Goal: Information Seeking & Learning: Learn about a topic

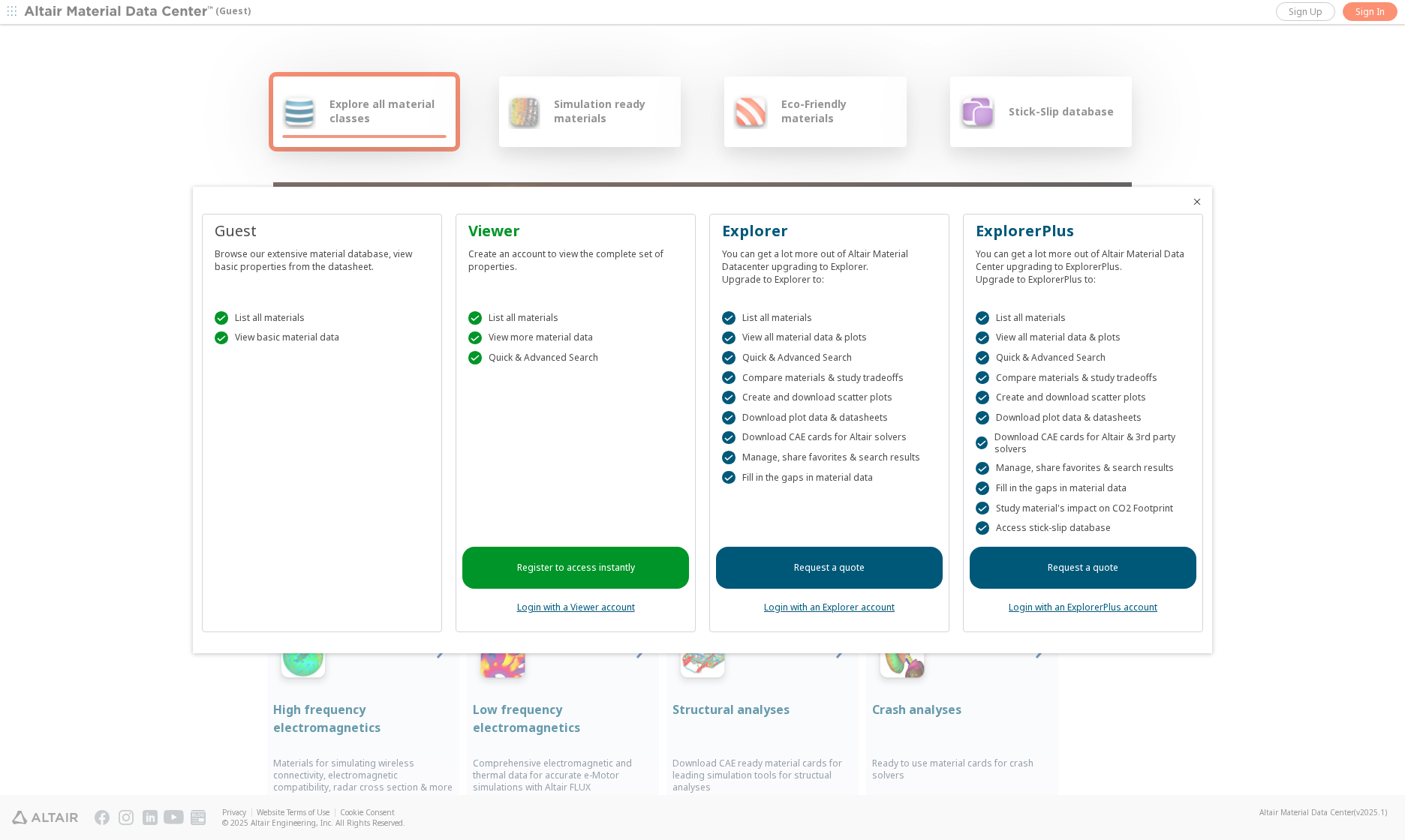
click at [621, 609] on link "Login with a Viewer account" at bounding box center [576, 606] width 118 height 12
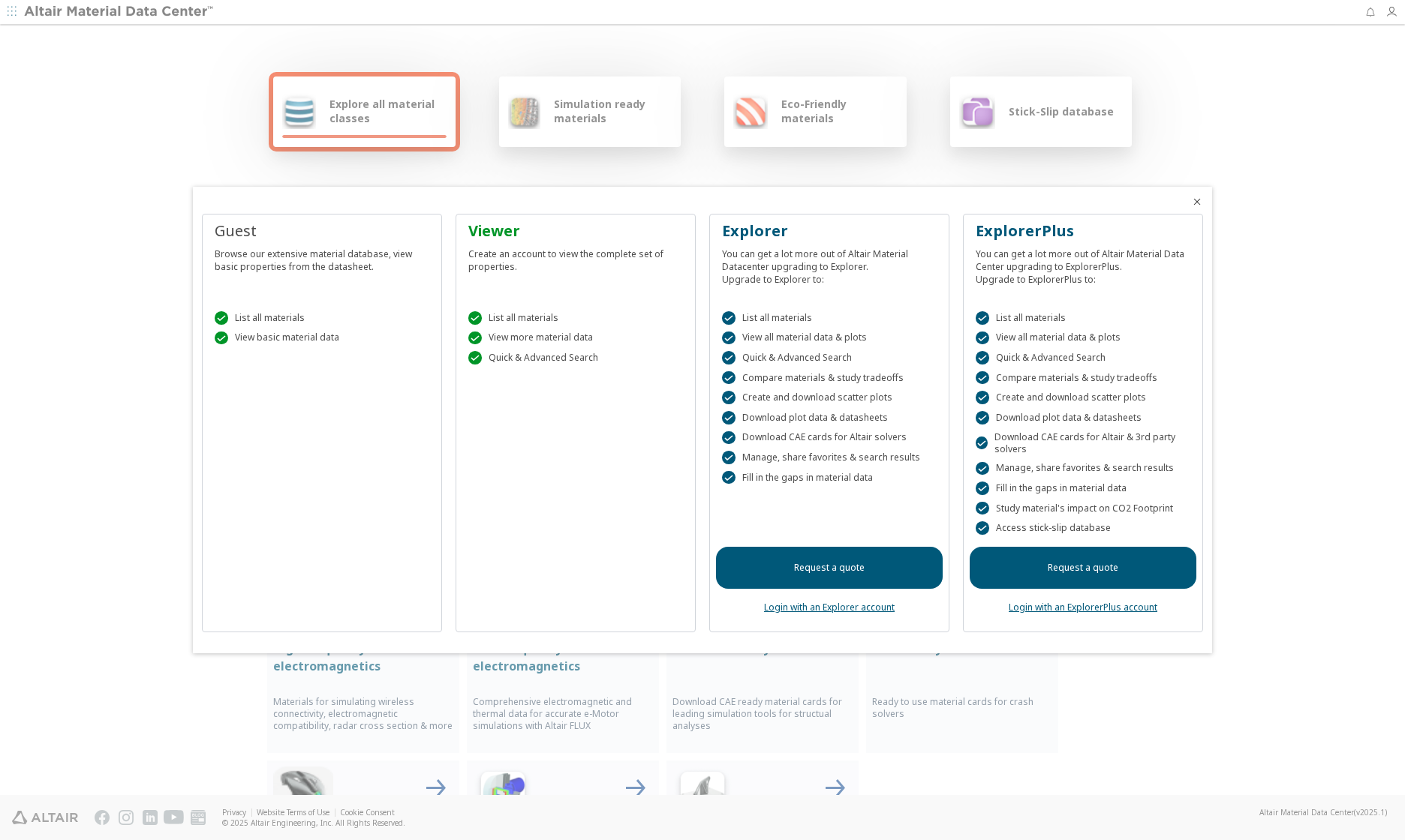
click at [845, 610] on link "Login with an Explorer account" at bounding box center [829, 606] width 131 height 12
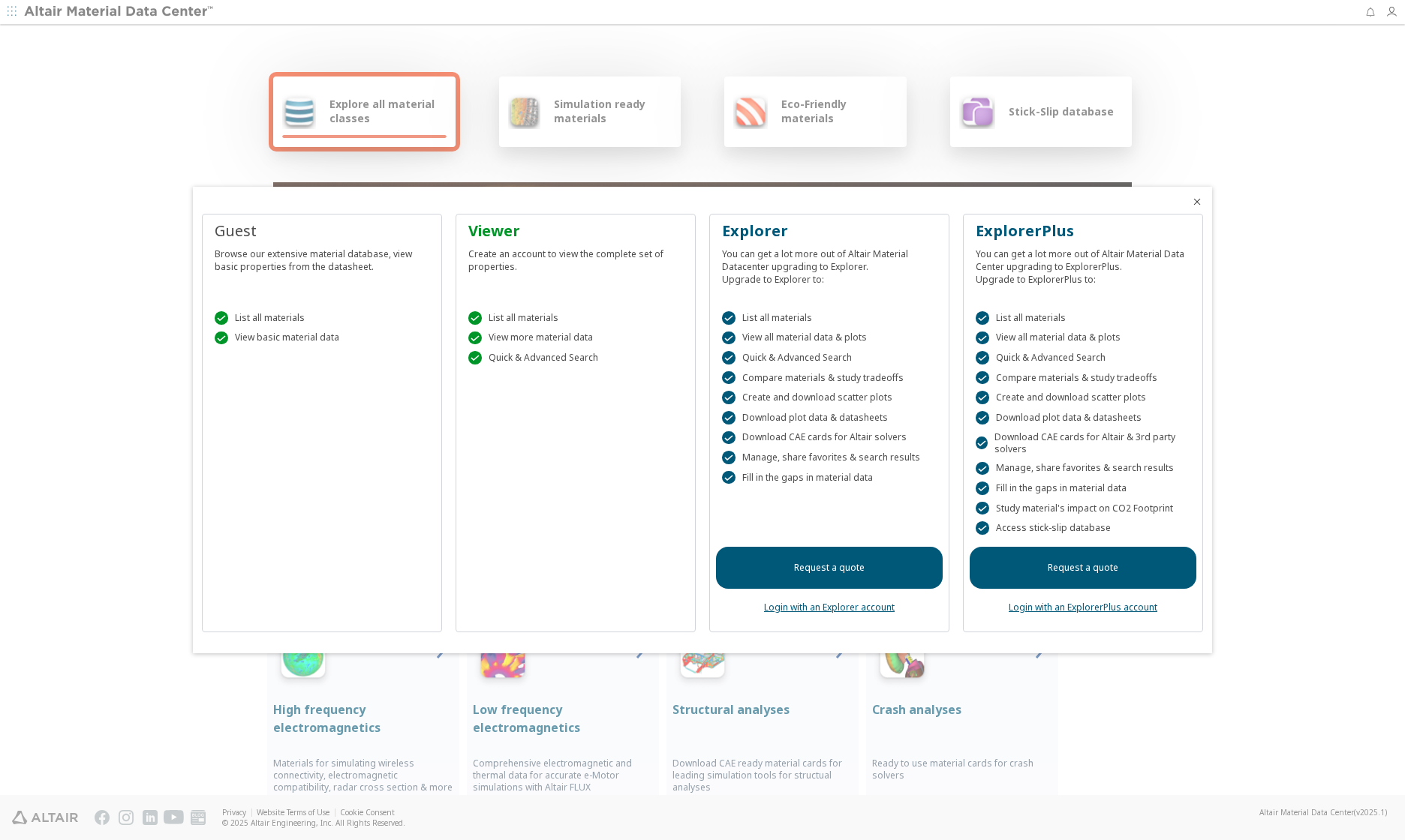
click at [1194, 200] on icon "Close" at bounding box center [1196, 202] width 12 height 12
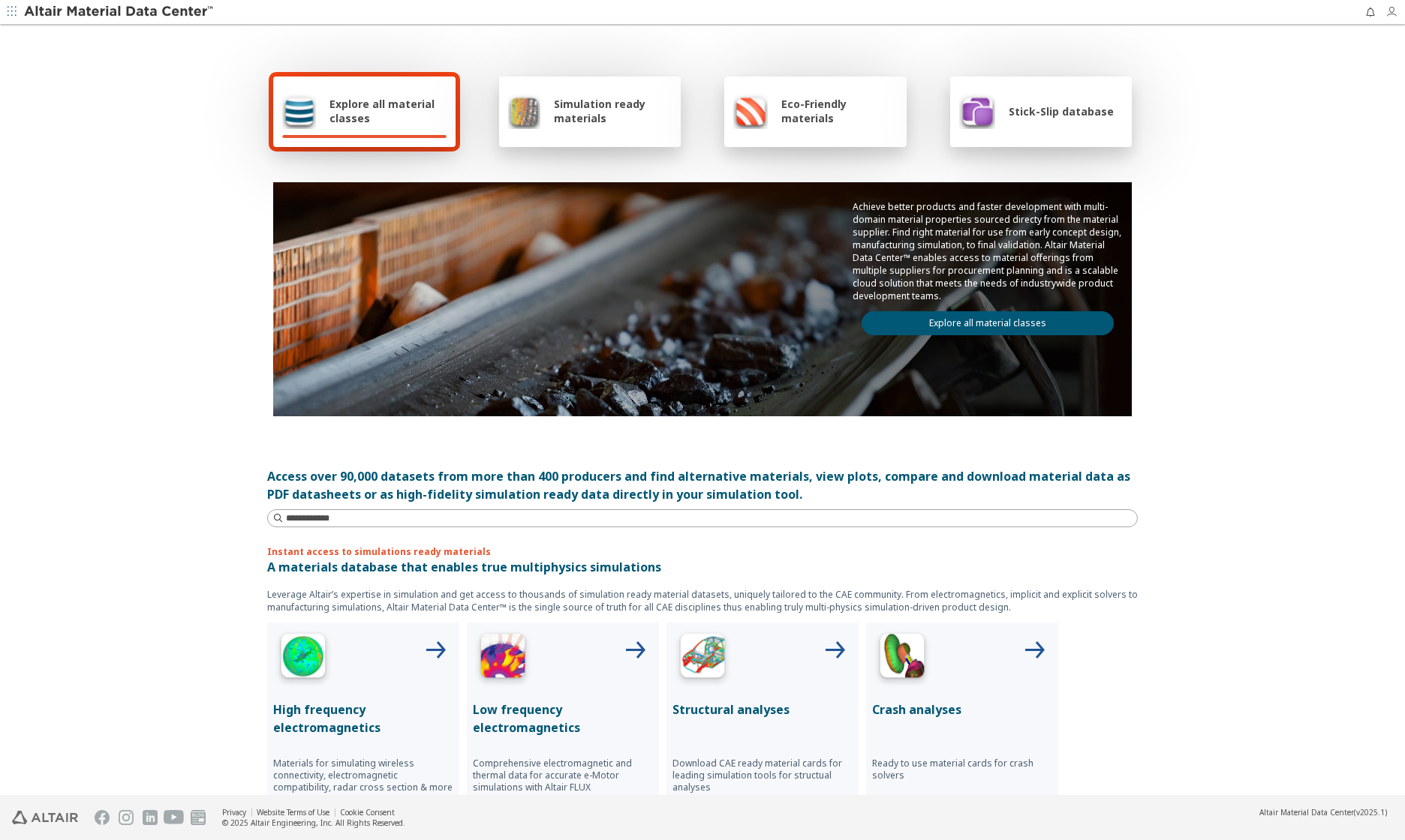
click at [1385, 10] on icon "button" at bounding box center [1391, 12] width 12 height 12
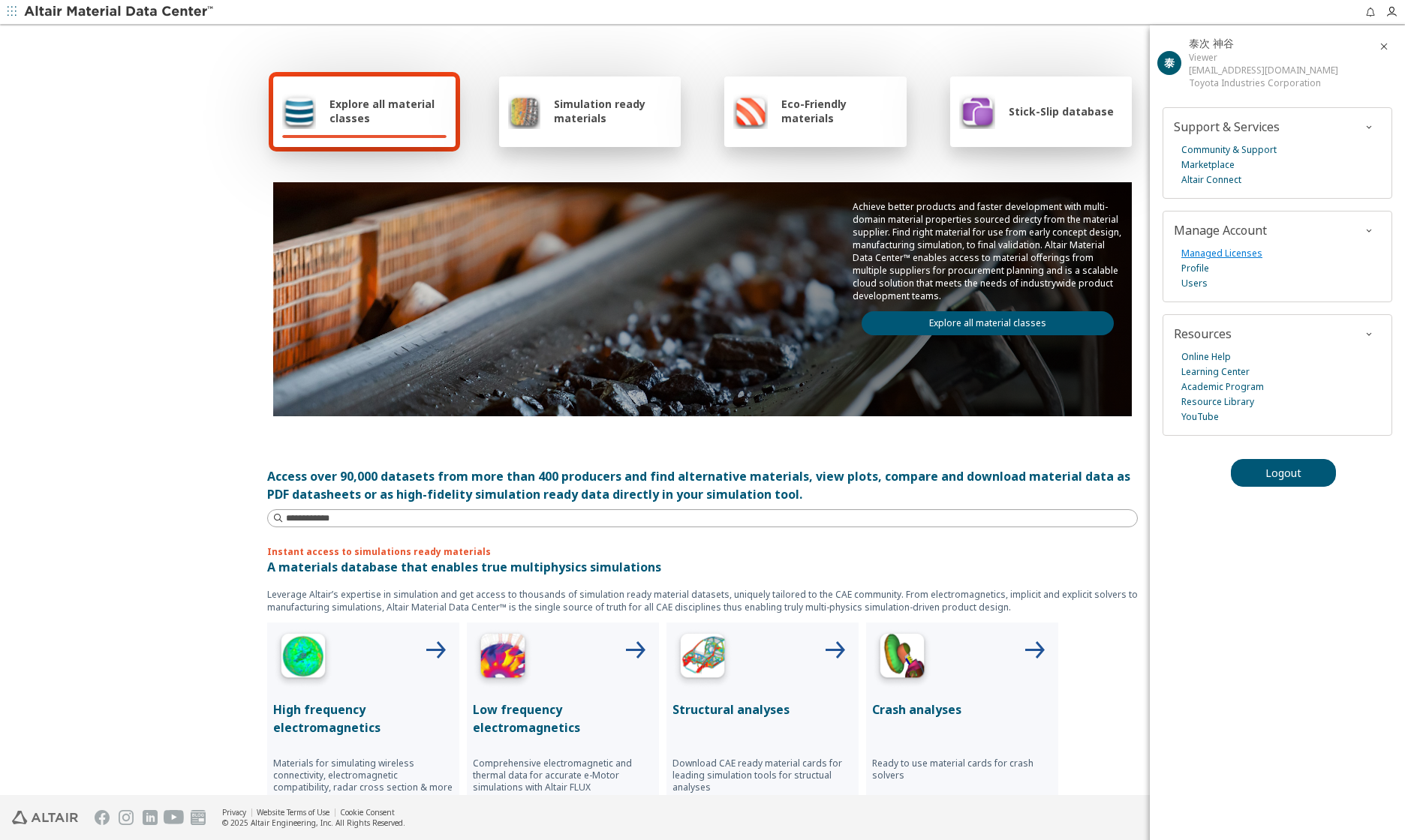
click at [1244, 252] on link "Managed Licenses" at bounding box center [1221, 254] width 81 height 15
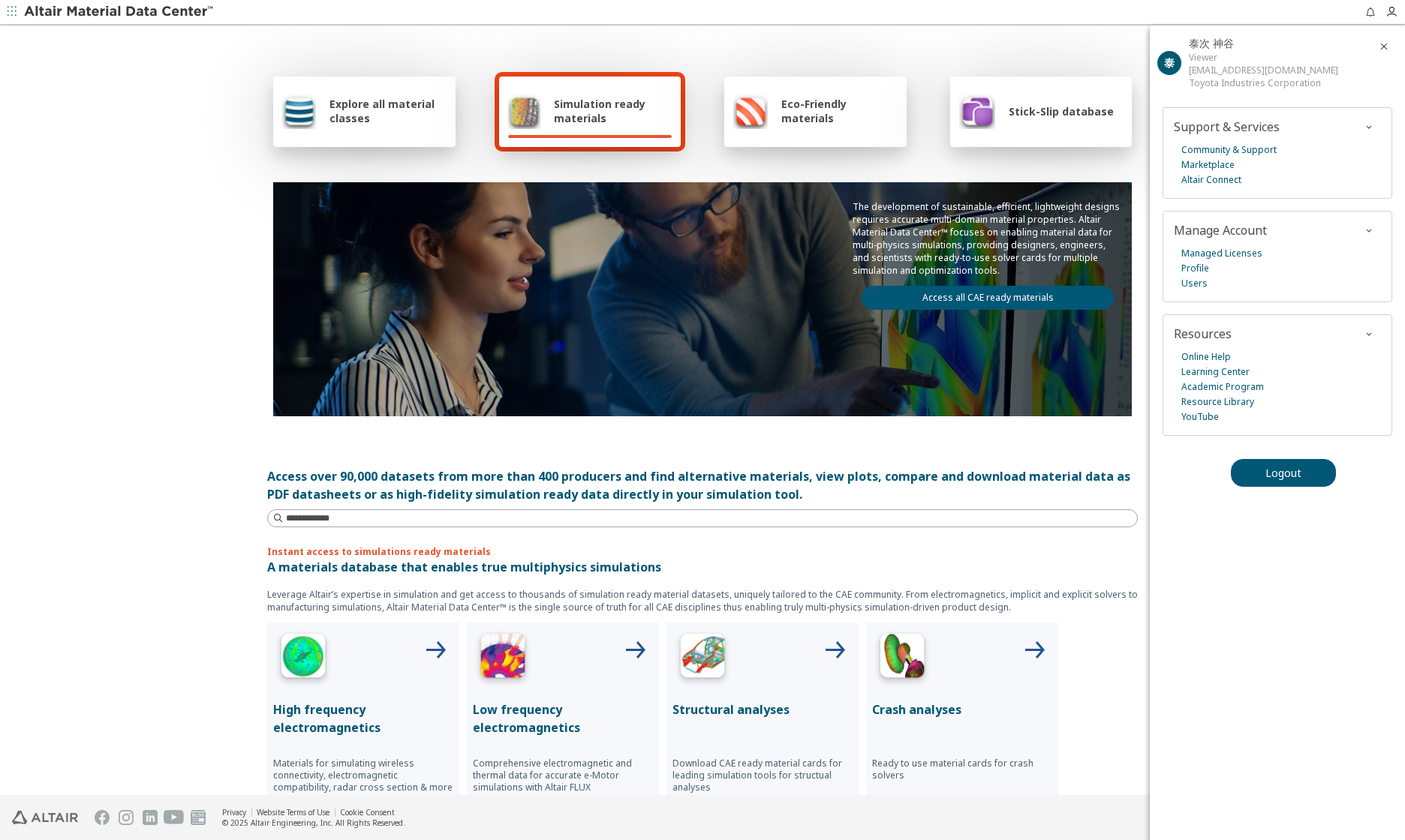
click at [421, 119] on span "Explore all material classes" at bounding box center [388, 111] width 117 height 29
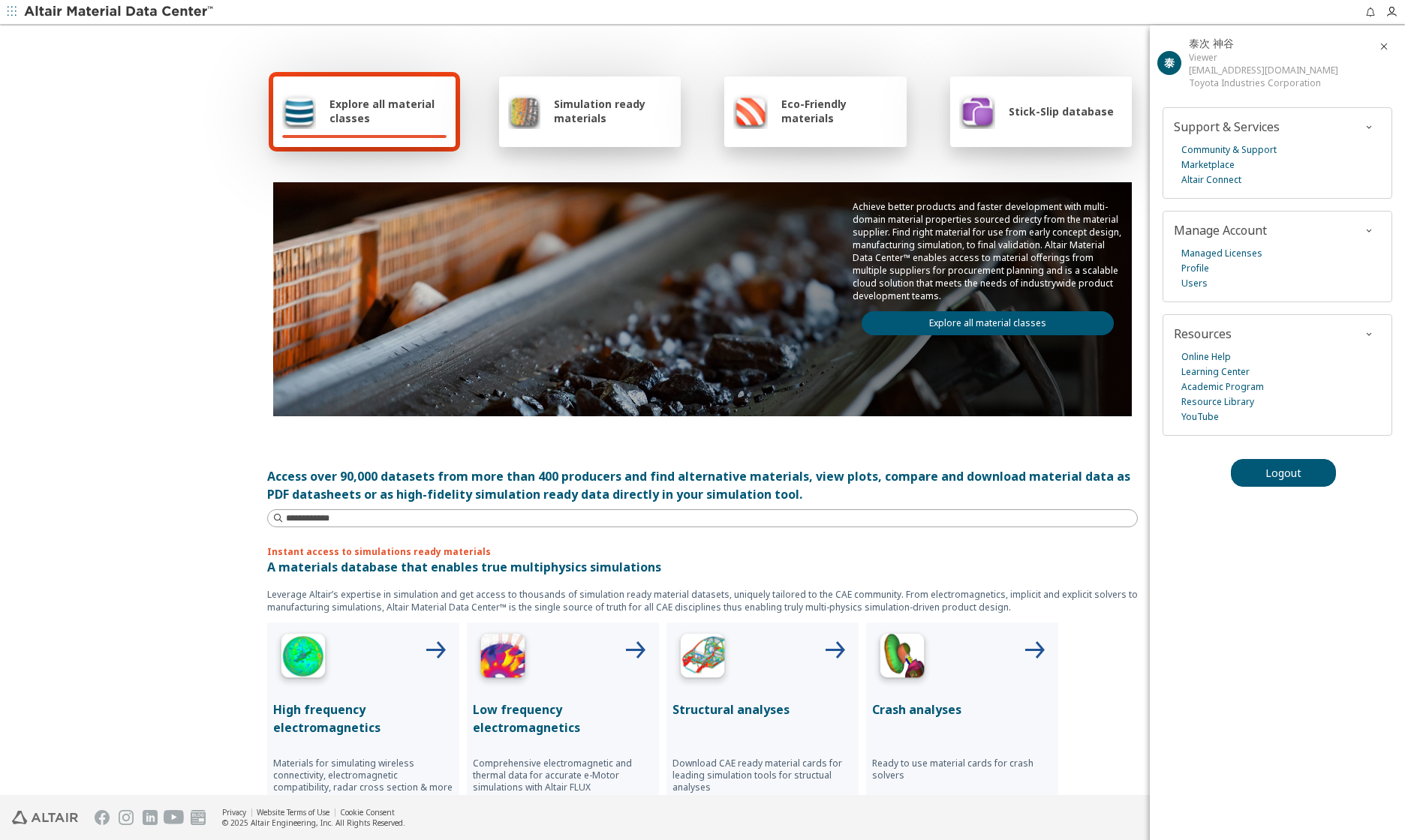
click at [929, 322] on link "Explore all material classes" at bounding box center [987, 323] width 252 height 24
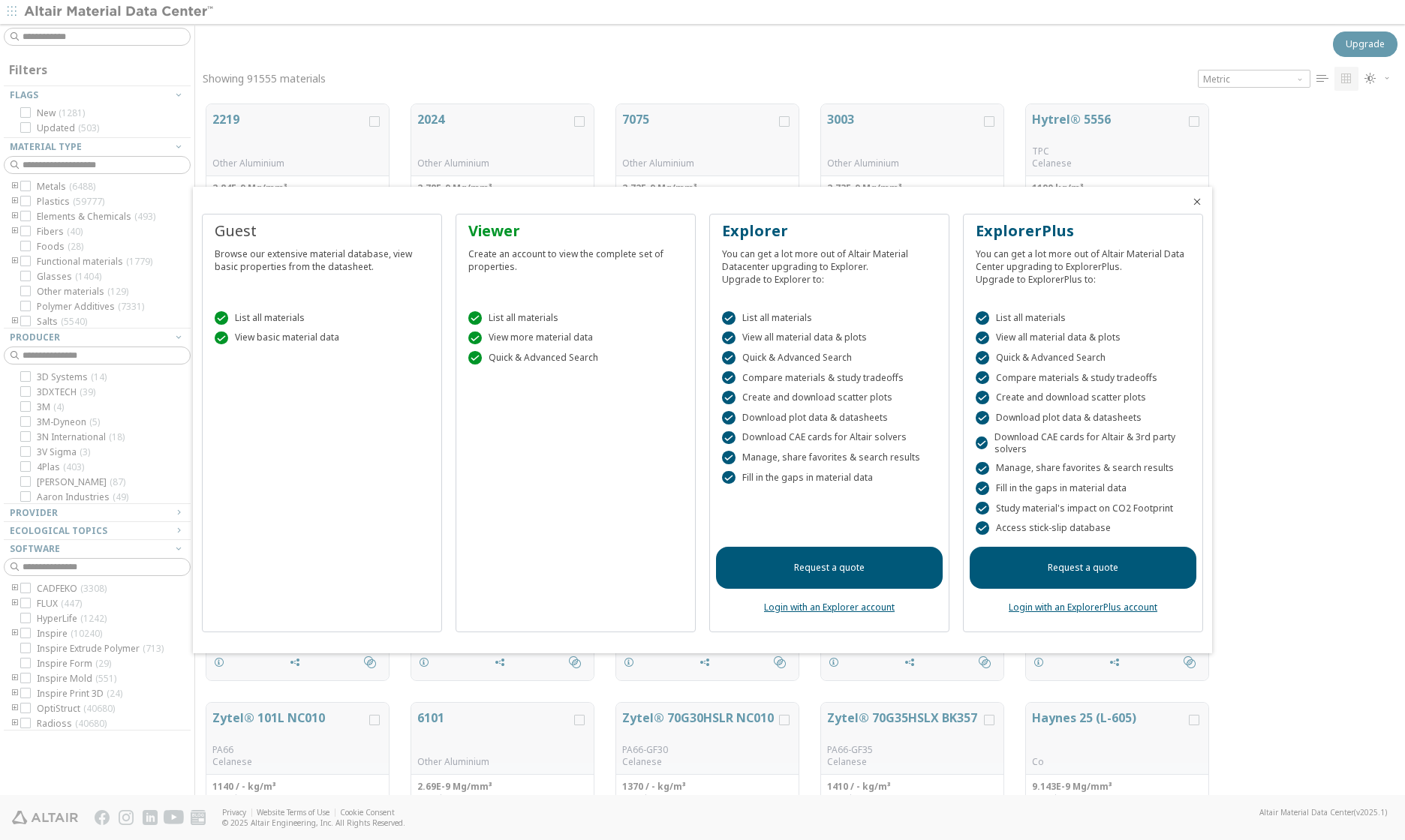
scroll to position [12, 12]
click at [1195, 200] on icon "Close" at bounding box center [1196, 202] width 12 height 12
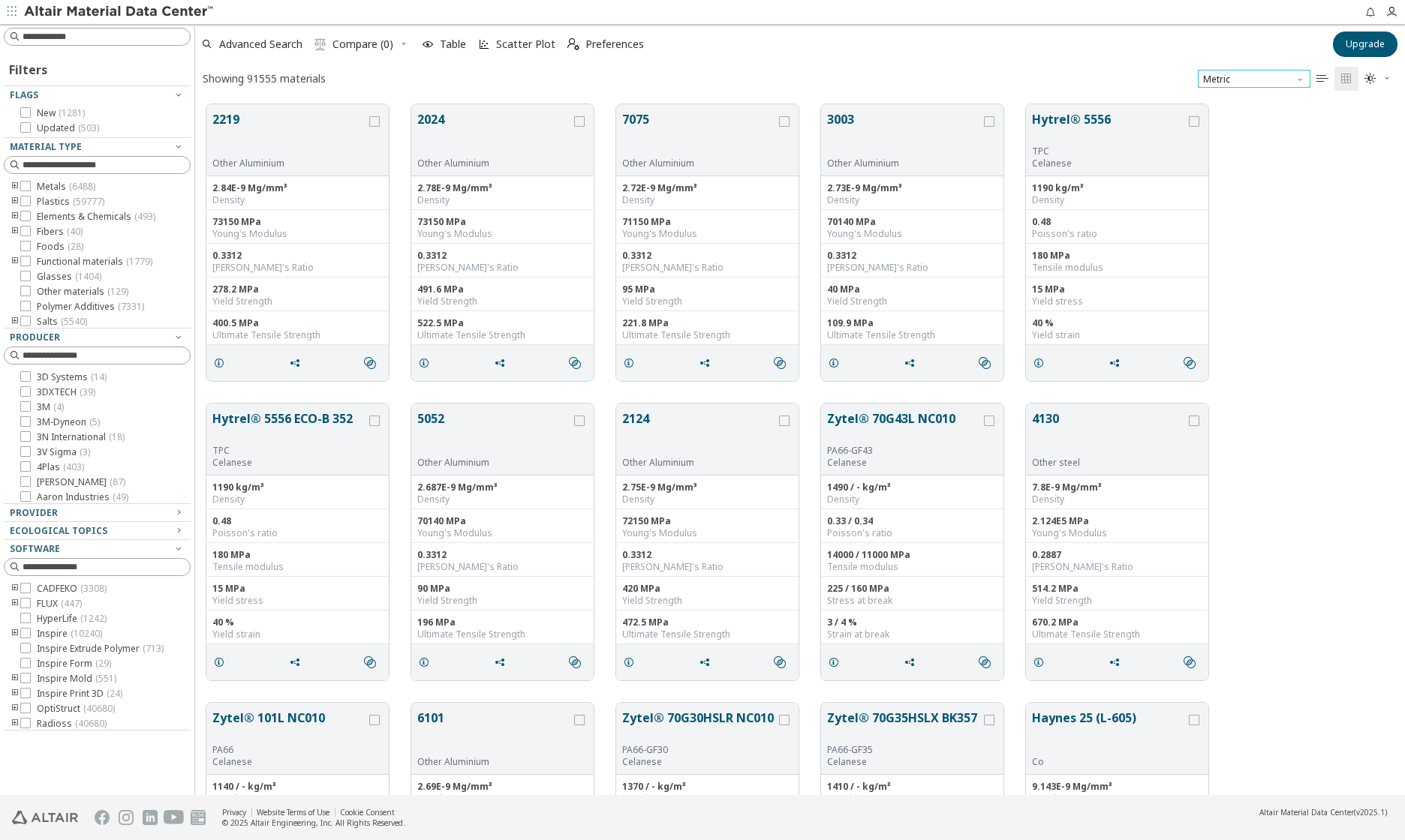
click at [1224, 84] on span "Metric" at bounding box center [1253, 79] width 112 height 18
click at [1230, 81] on span "Metric" at bounding box center [1253, 79] width 112 height 18
click at [105, 37] on input at bounding box center [98, 37] width 184 height 16
type input "******"
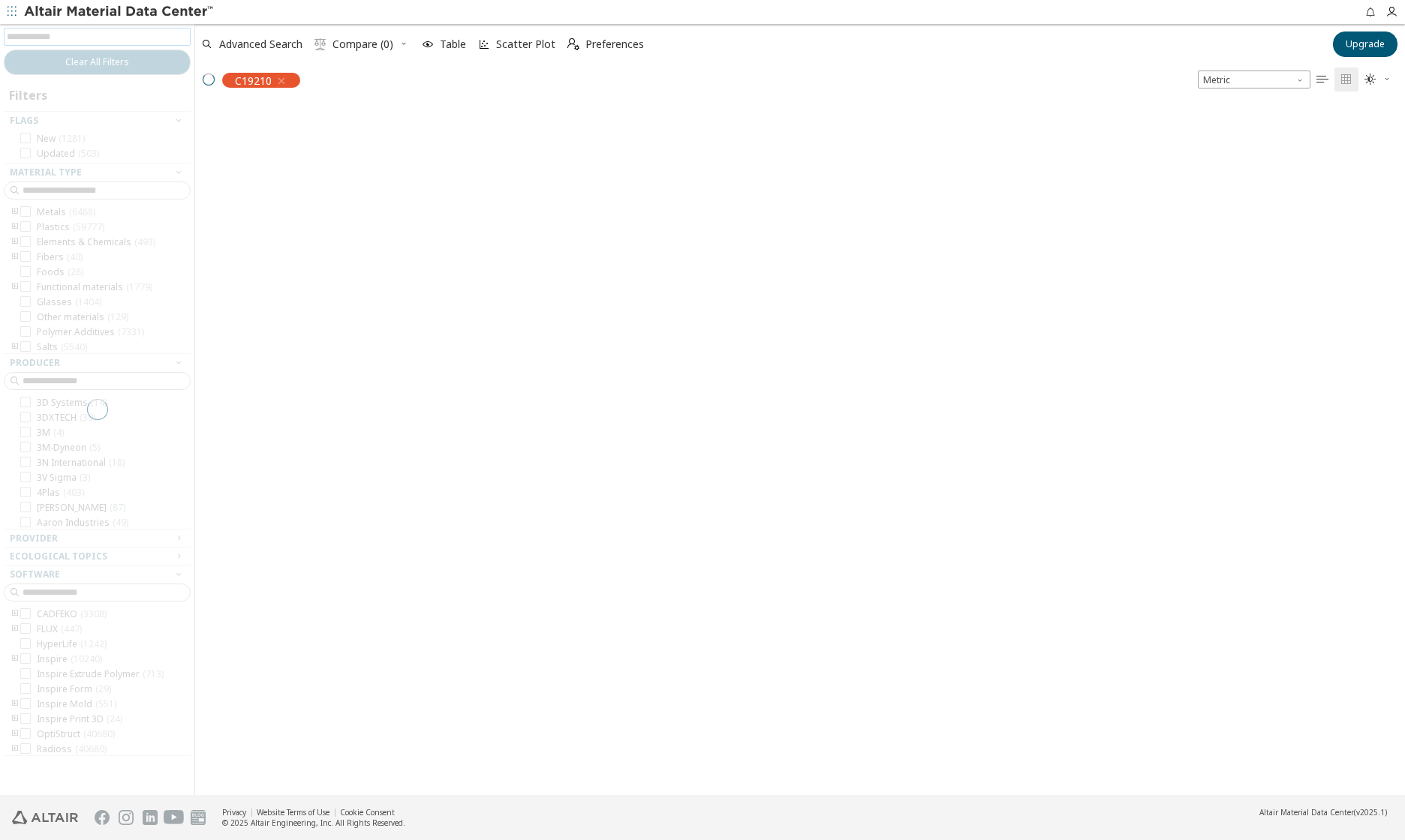
scroll to position [689, 1198]
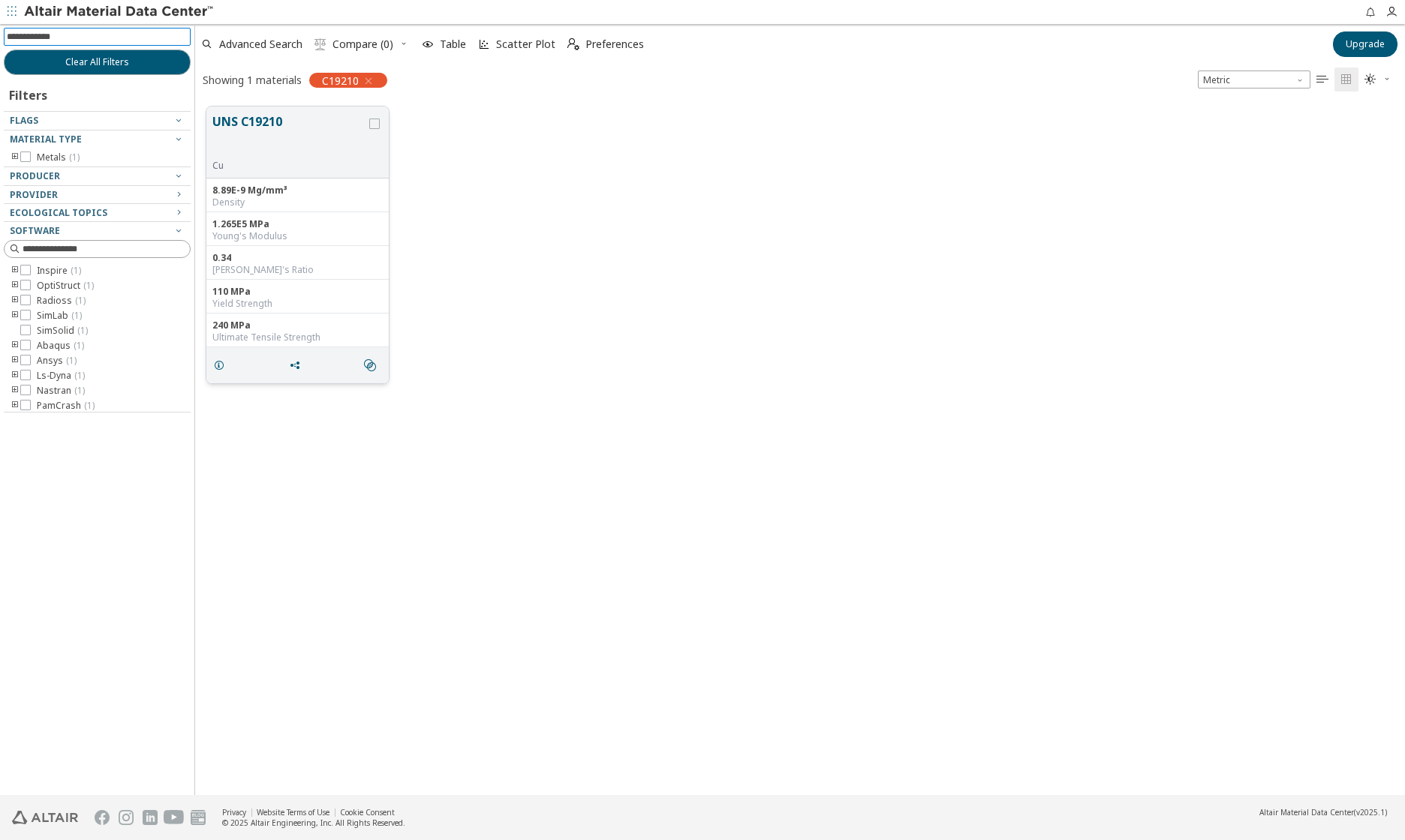
click at [269, 121] on button "UNS C19210" at bounding box center [289, 136] width 154 height 47
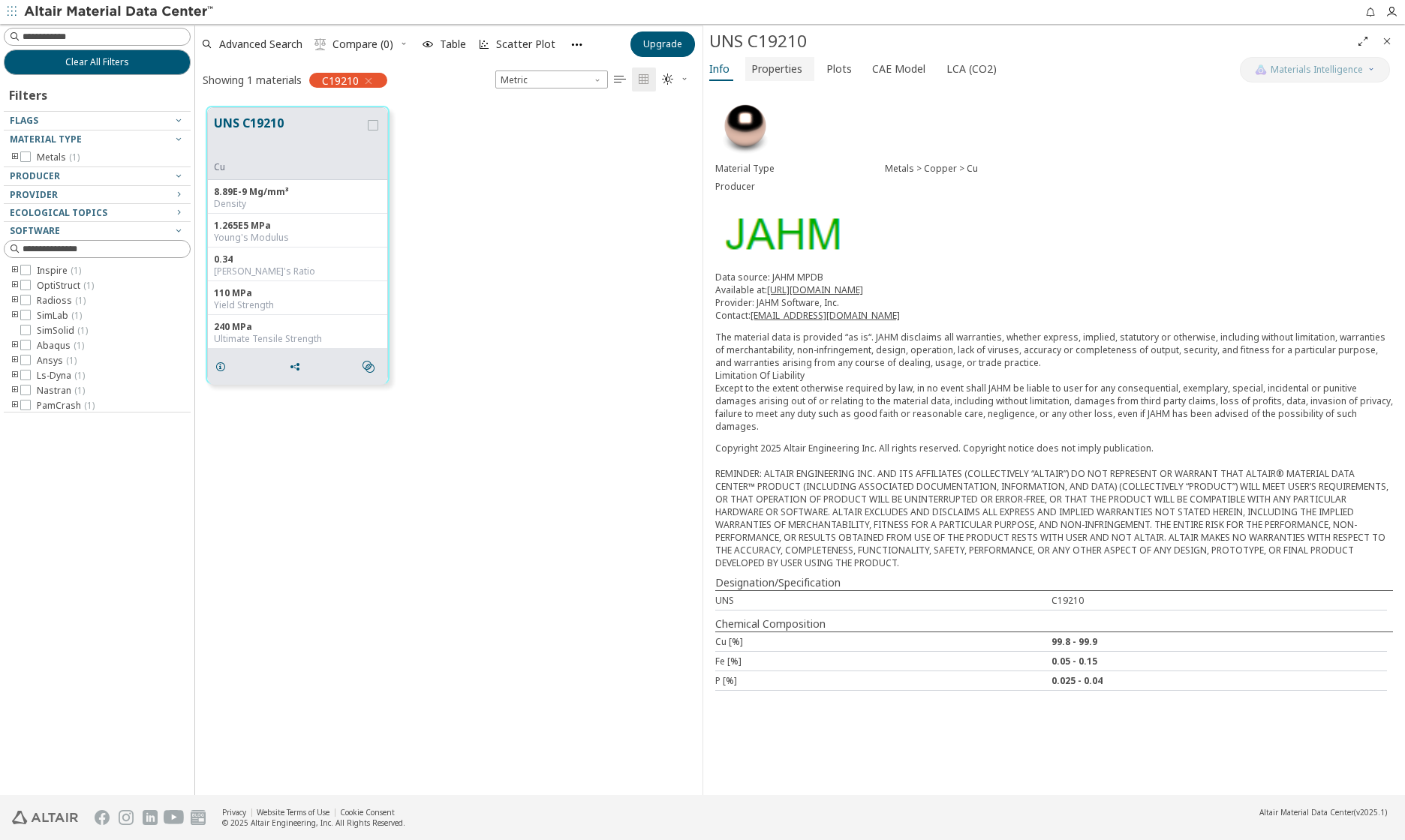
click at [796, 72] on span "Properties" at bounding box center [776, 68] width 51 height 24
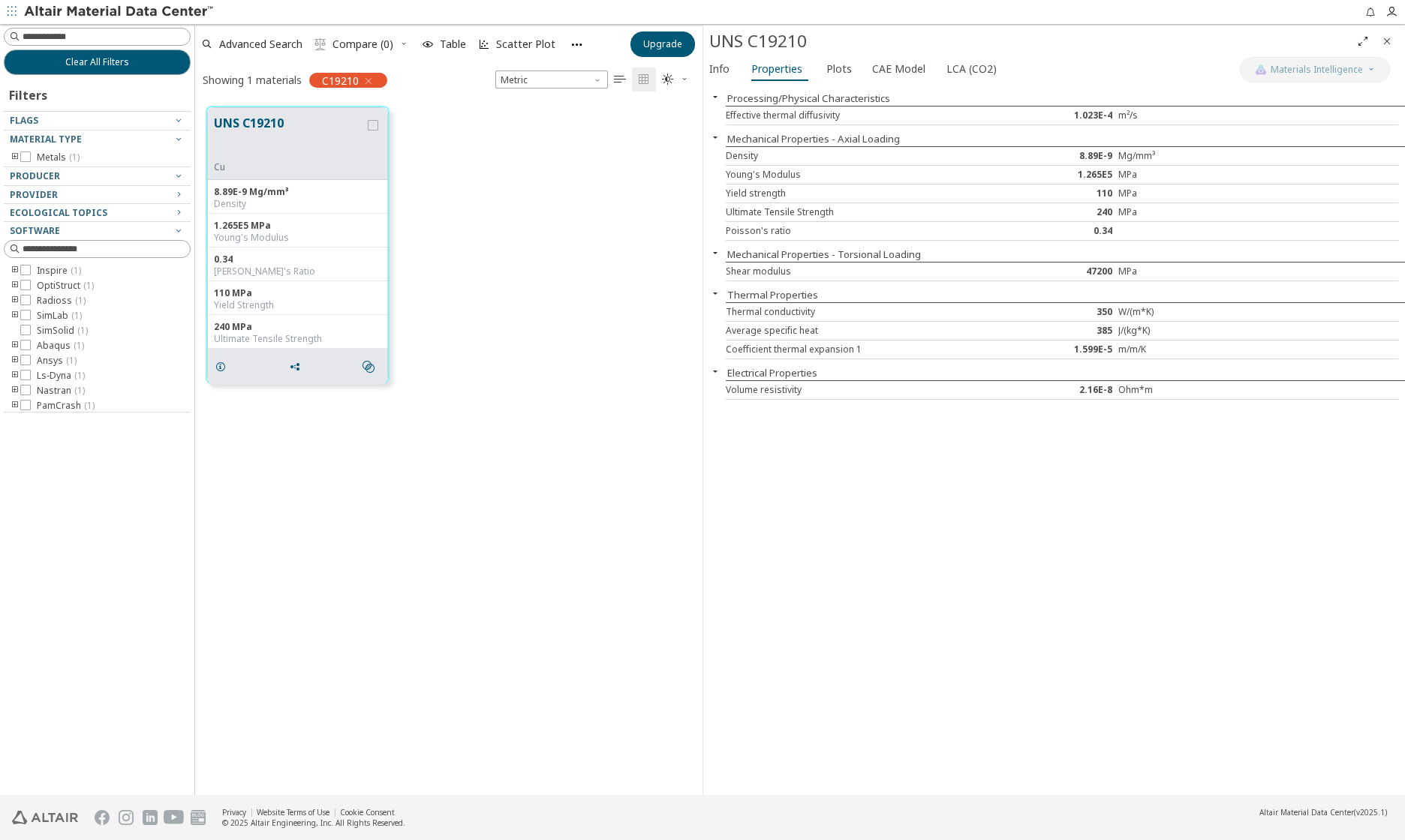
click at [716, 252] on icon "button" at bounding box center [715, 253] width 12 height 12
click at [834, 66] on span "Plots" at bounding box center [839, 68] width 26 height 24
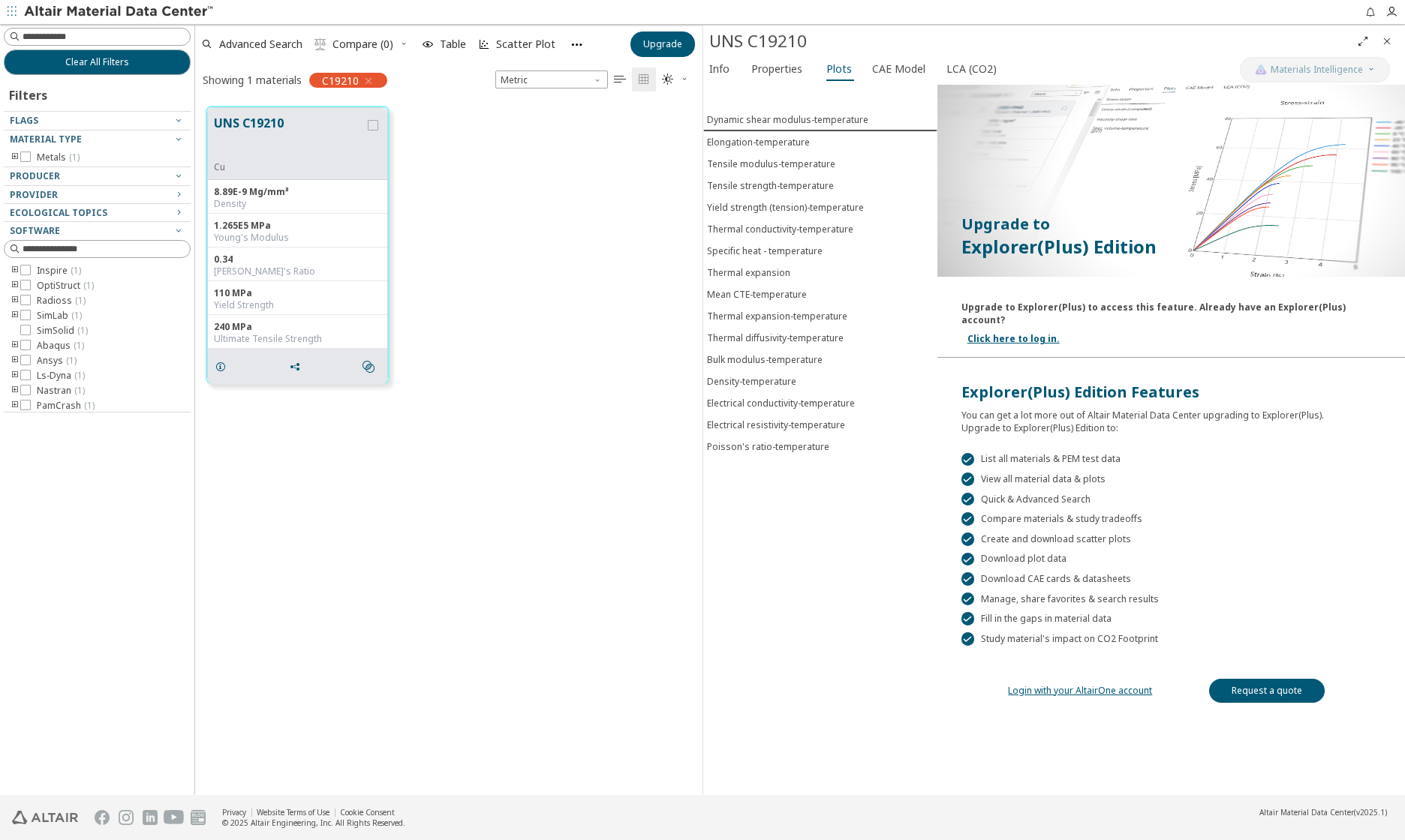
click at [1090, 684] on link "Login with your AltairOne account" at bounding box center [1080, 690] width 144 height 12
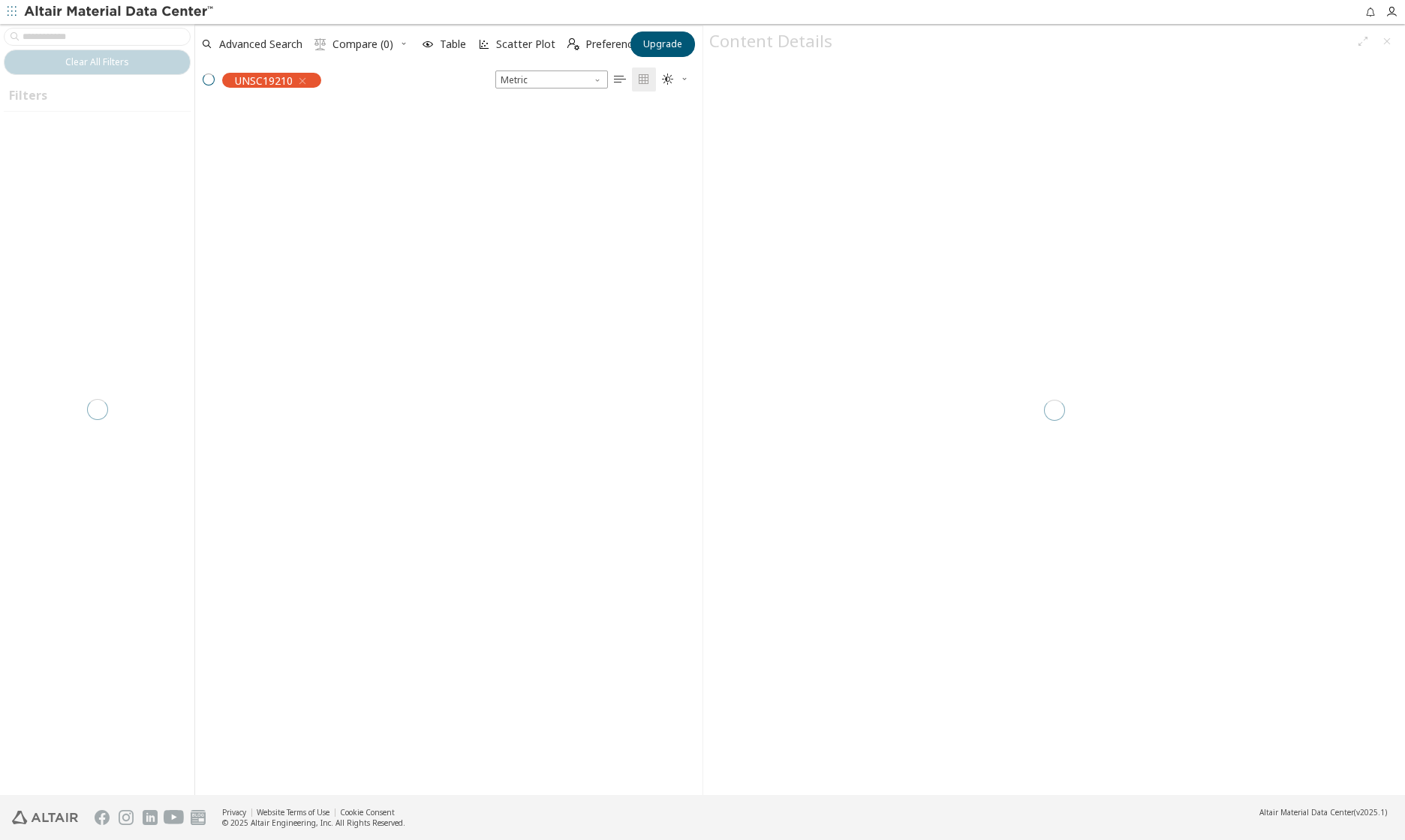
scroll to position [12, 12]
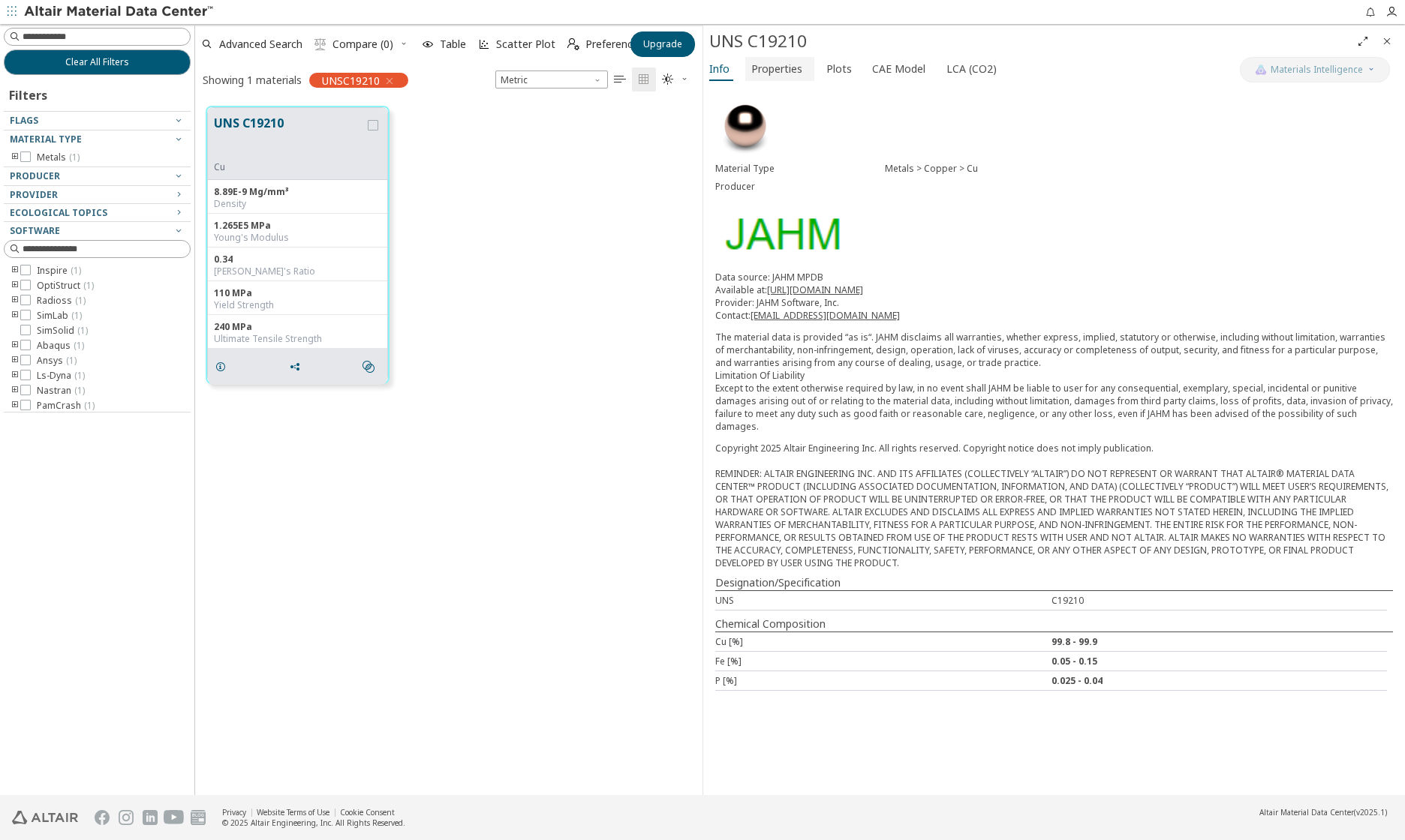
click at [801, 64] on span "Properties" at bounding box center [779, 68] width 57 height 24
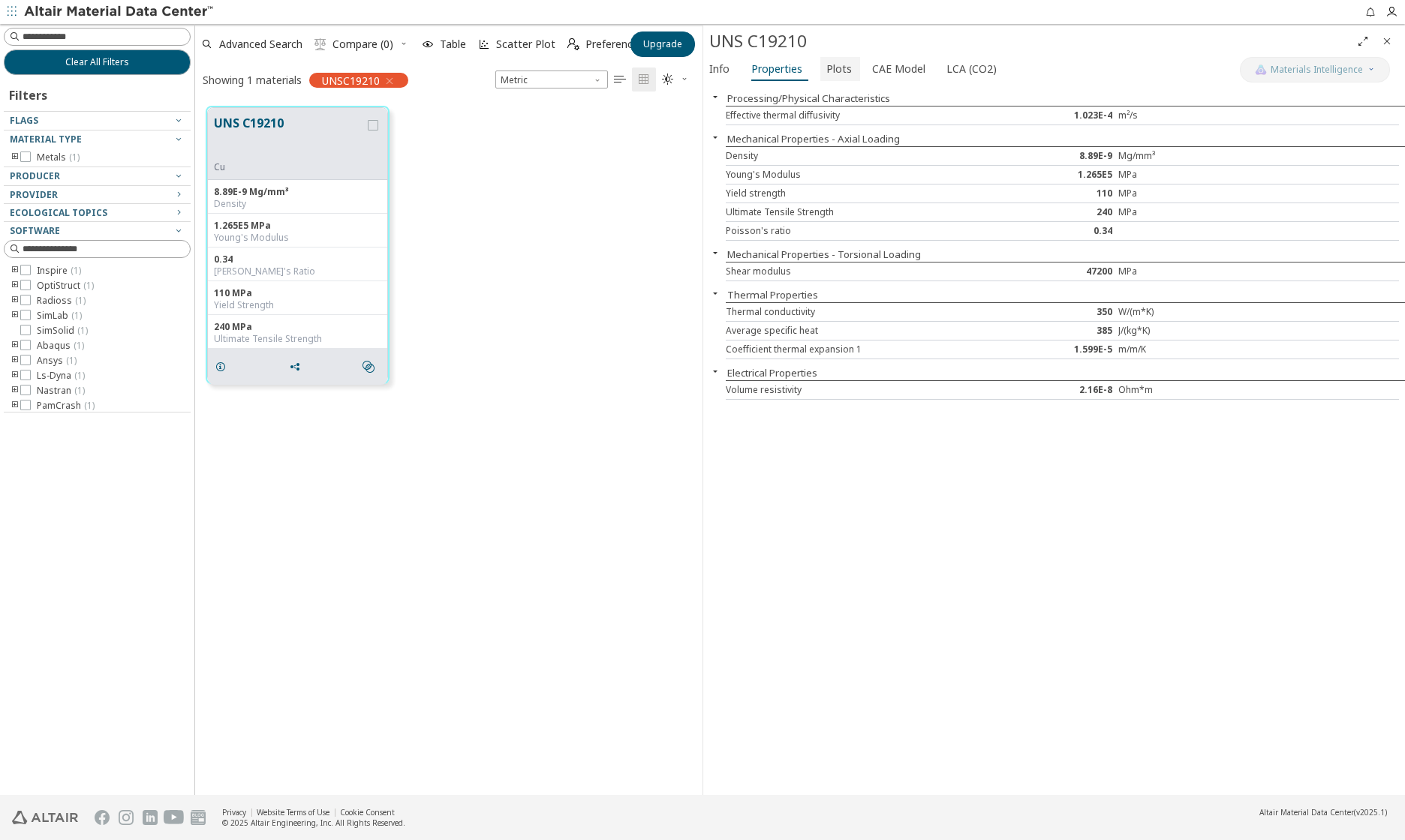
click at [828, 64] on span "Plots" at bounding box center [839, 68] width 26 height 24
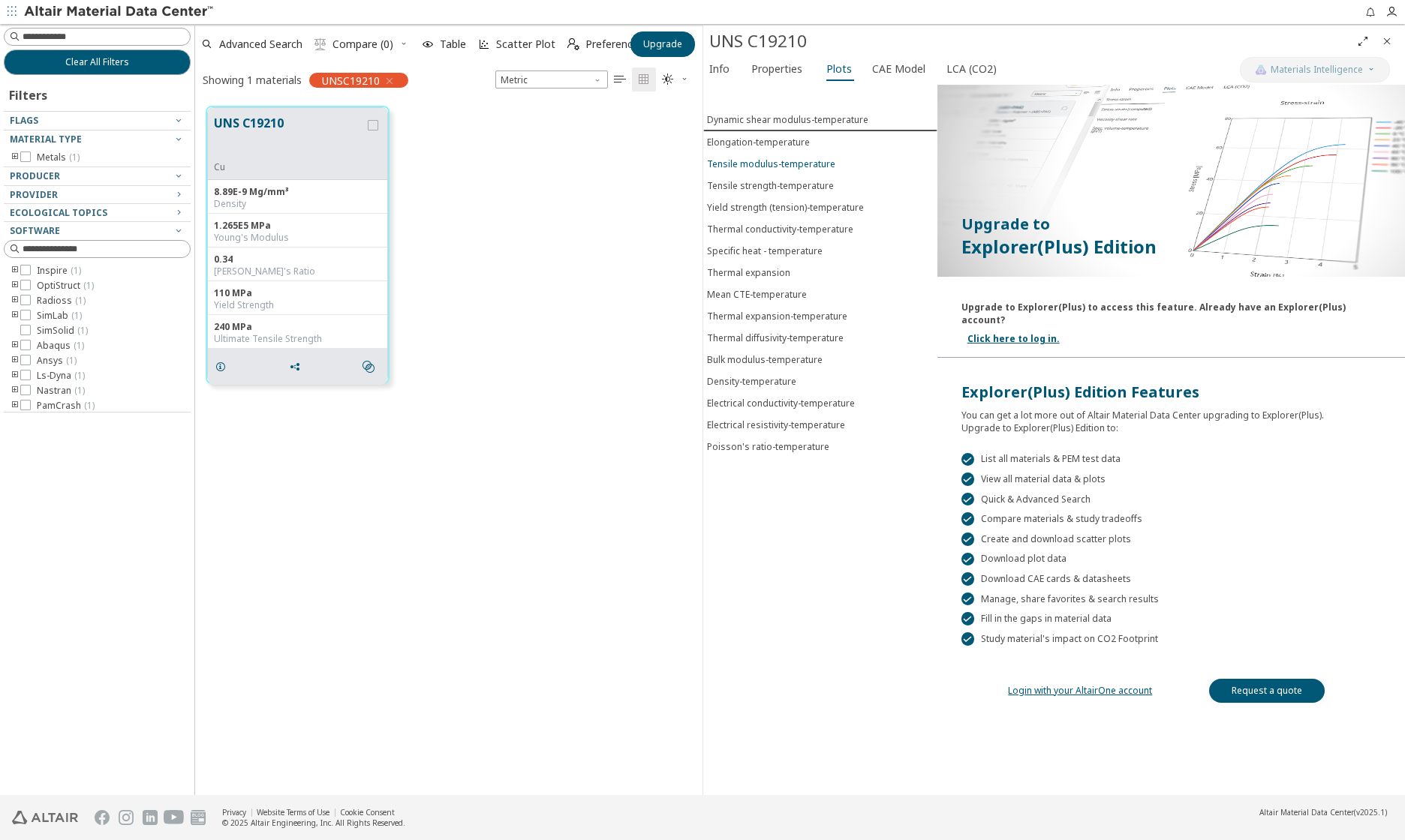
click at [770, 166] on div "Tensile modulus-temperature" at bounding box center [771, 163] width 129 height 12
click at [984, 333] on link "Click here to log in." at bounding box center [1013, 338] width 92 height 12
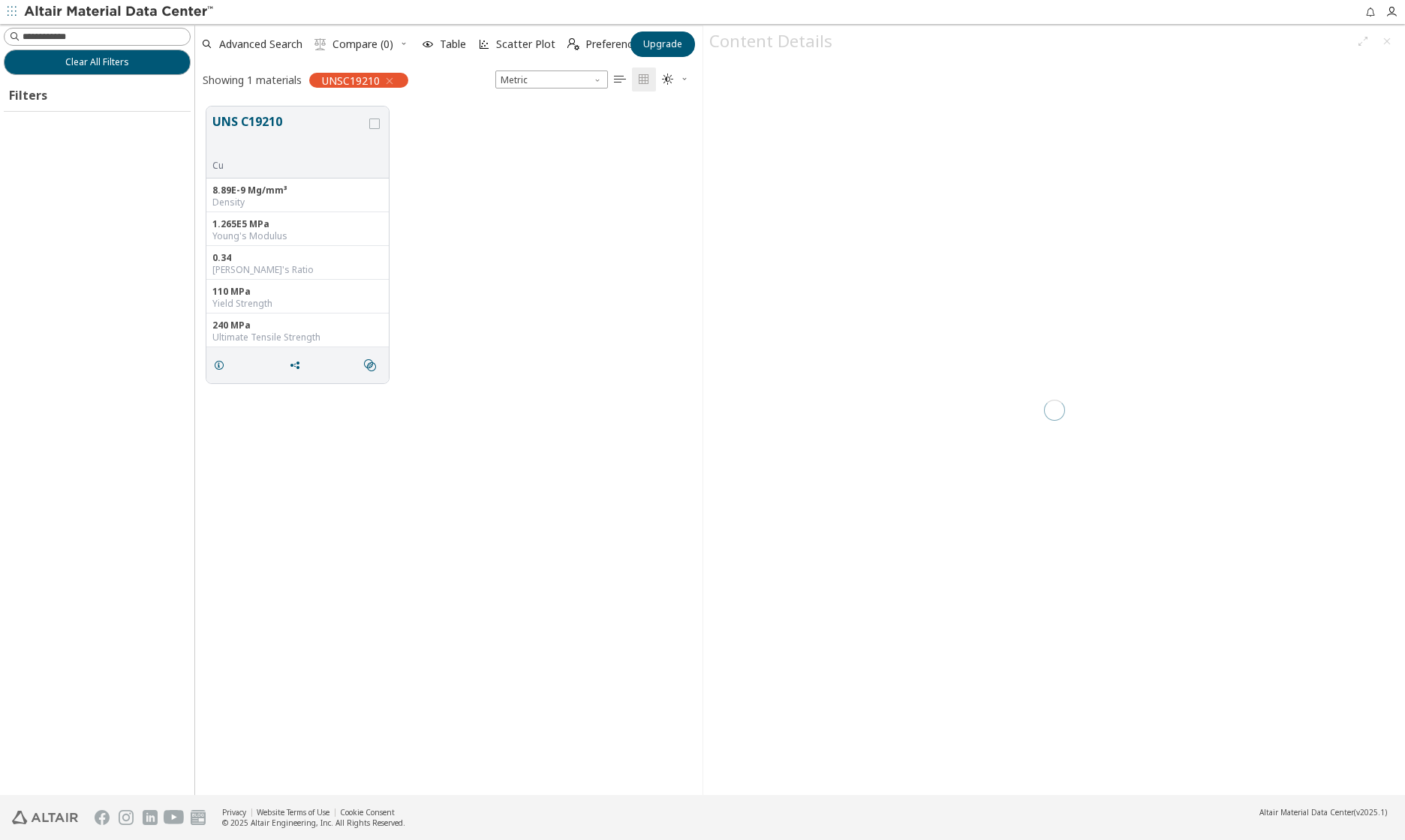
scroll to position [689, 496]
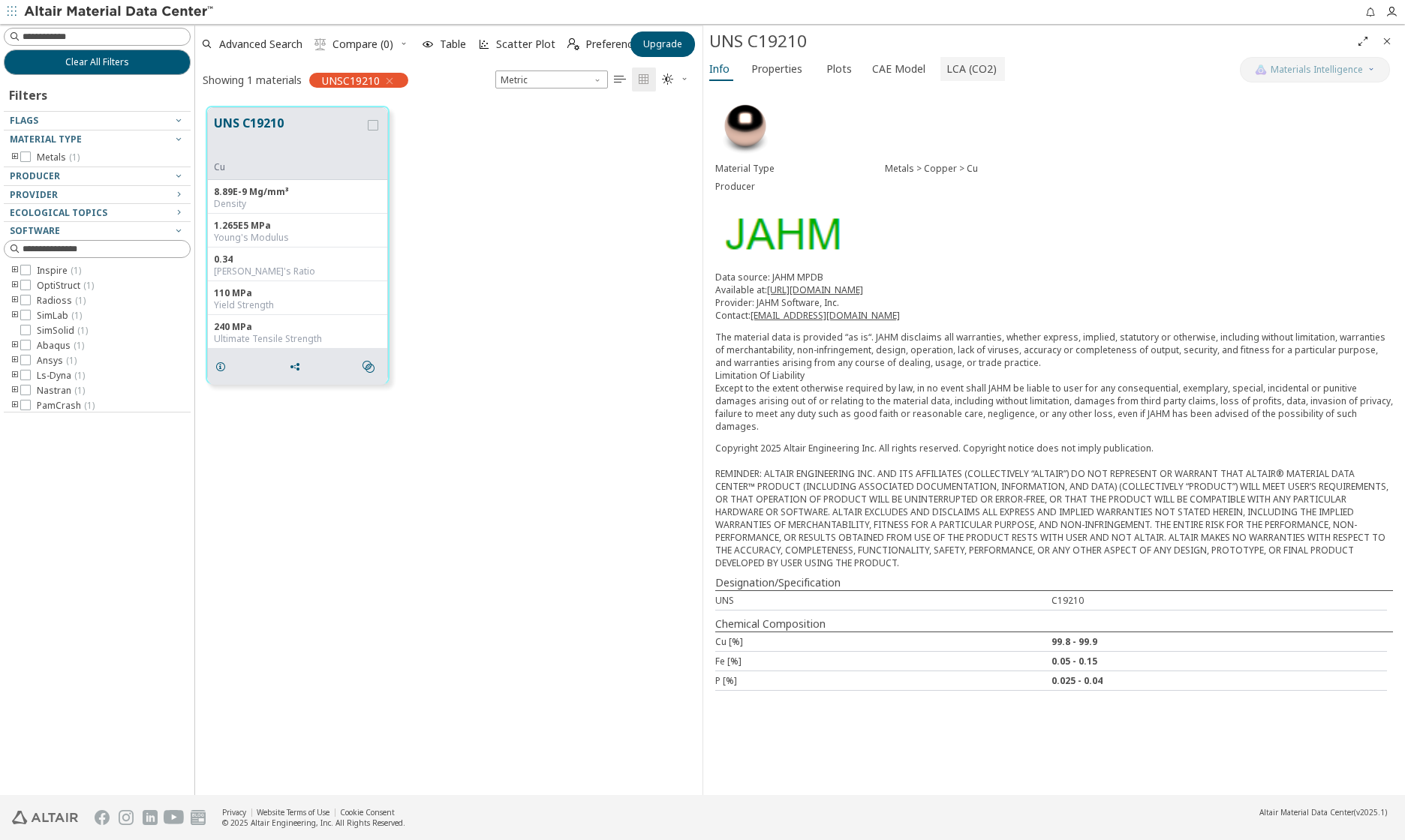
click at [946, 63] on span "LCA (CO2)" at bounding box center [971, 68] width 50 height 24
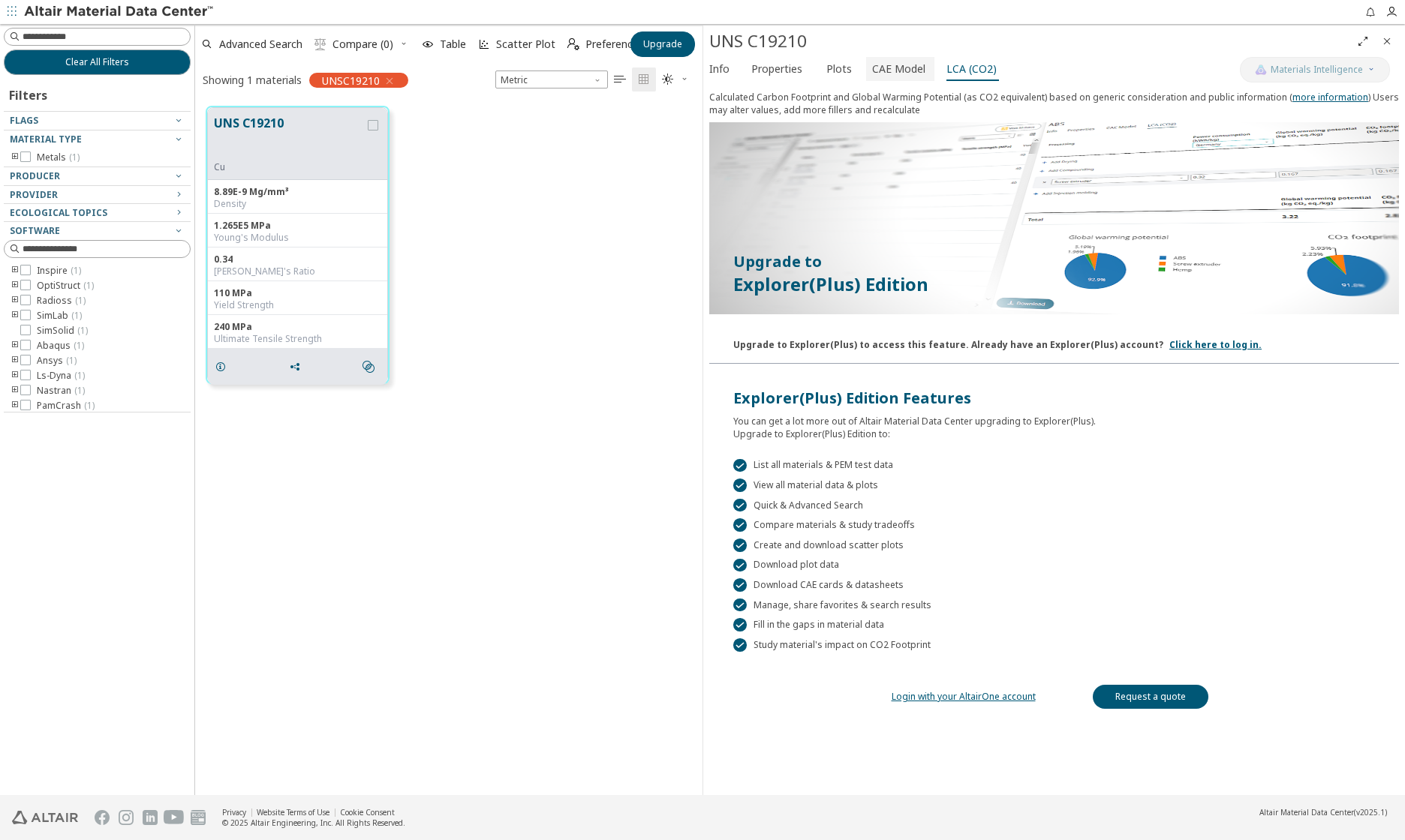
click at [908, 69] on span "CAE Model" at bounding box center [898, 68] width 53 height 24
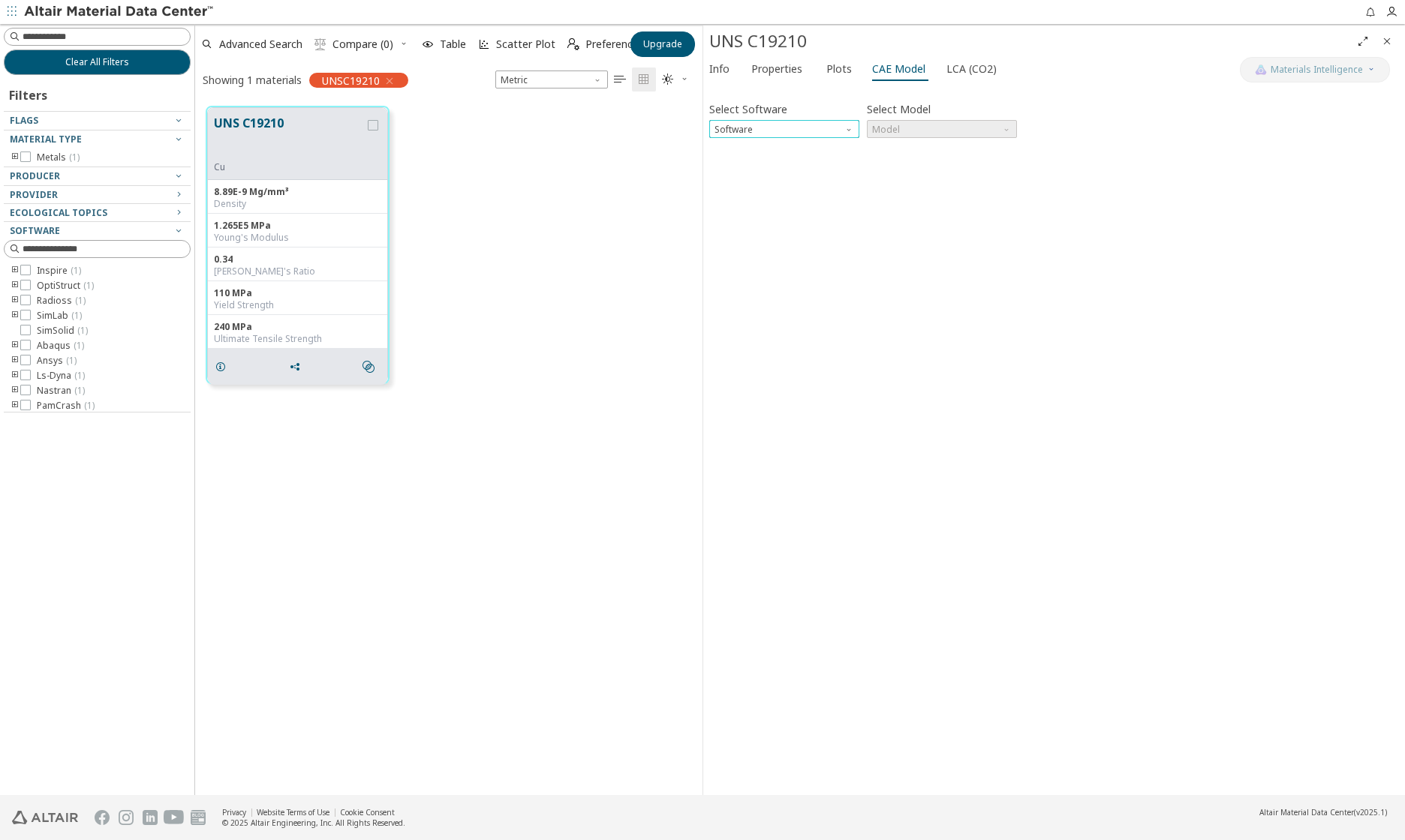
click at [849, 131] on span "Software" at bounding box center [850, 126] width 12 height 12
click at [820, 158] on button "OptiStruct" at bounding box center [784, 164] width 150 height 18
click at [899, 132] on span "Model" at bounding box center [942, 129] width 150 height 18
click at [899, 145] on span "Mat1" at bounding box center [942, 147] width 138 height 11
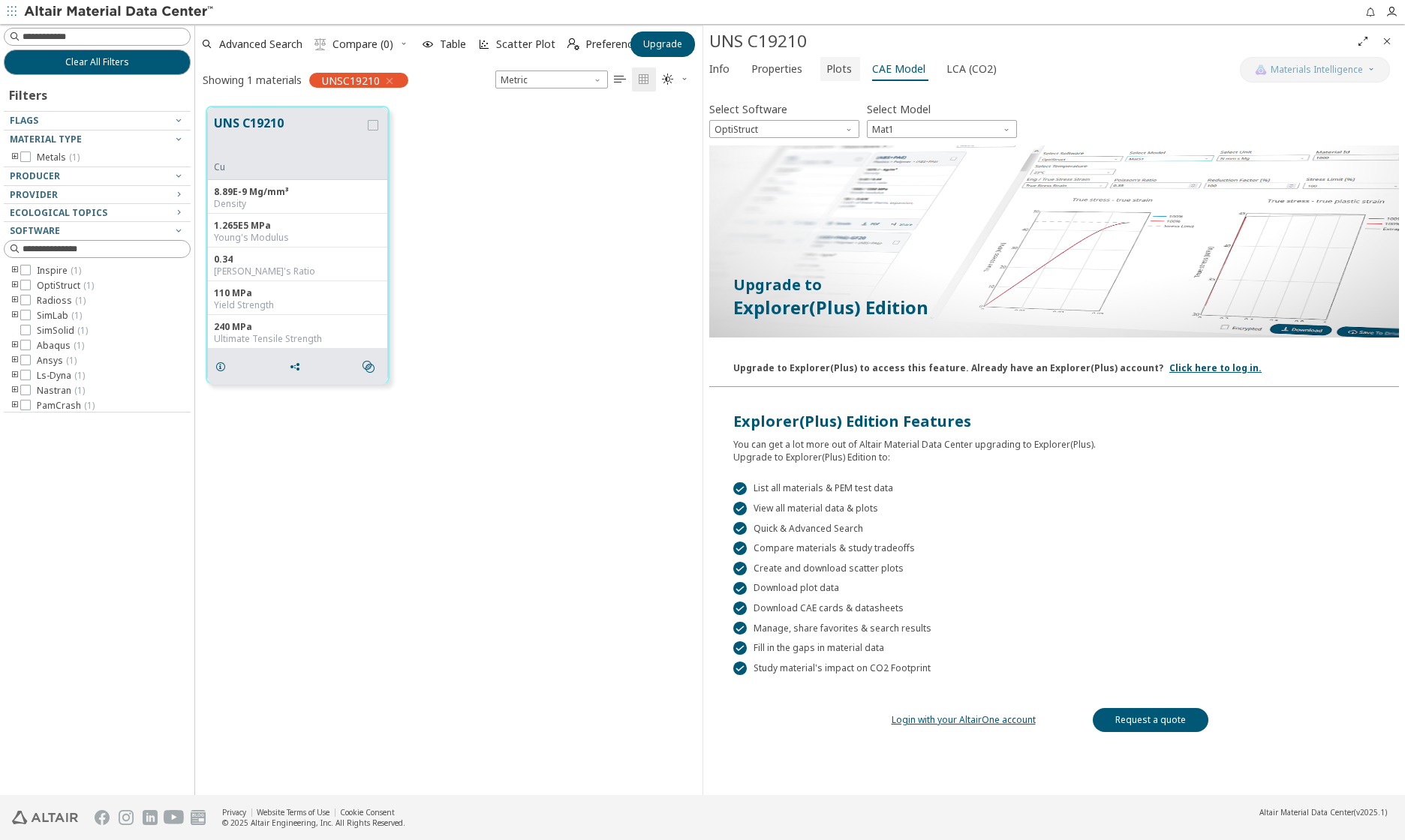
click at [820, 73] on button "Plots" at bounding box center [839, 68] width 39 height 24
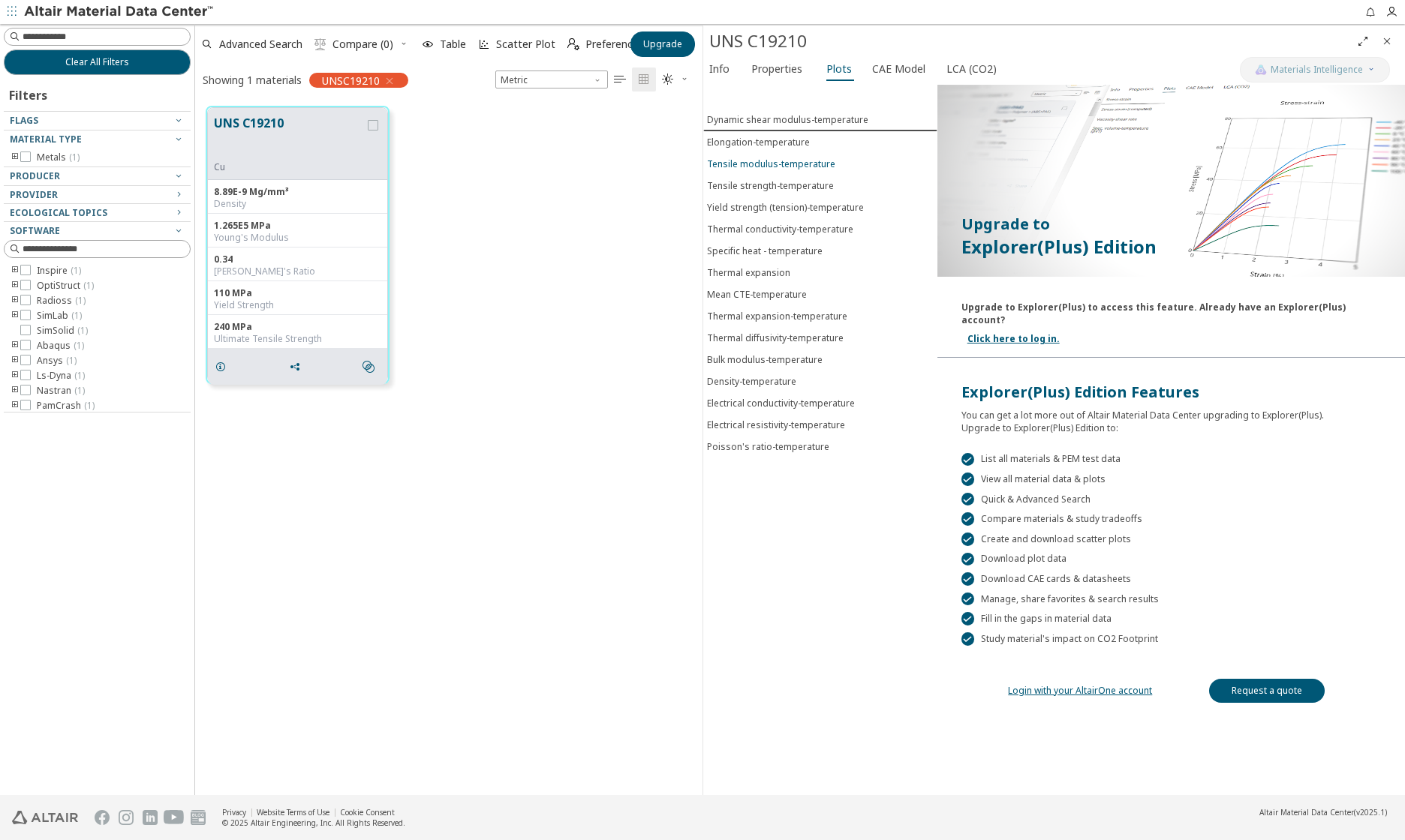
click at [775, 167] on div "Tensile modulus-temperature" at bounding box center [771, 163] width 129 height 12
click at [766, 446] on div "Poisson's ratio-temperature" at bounding box center [767, 446] width 122 height 12
click at [799, 188] on div "Tensile strength-temperature" at bounding box center [770, 185] width 127 height 12
click at [785, 63] on span "Properties" at bounding box center [776, 68] width 51 height 24
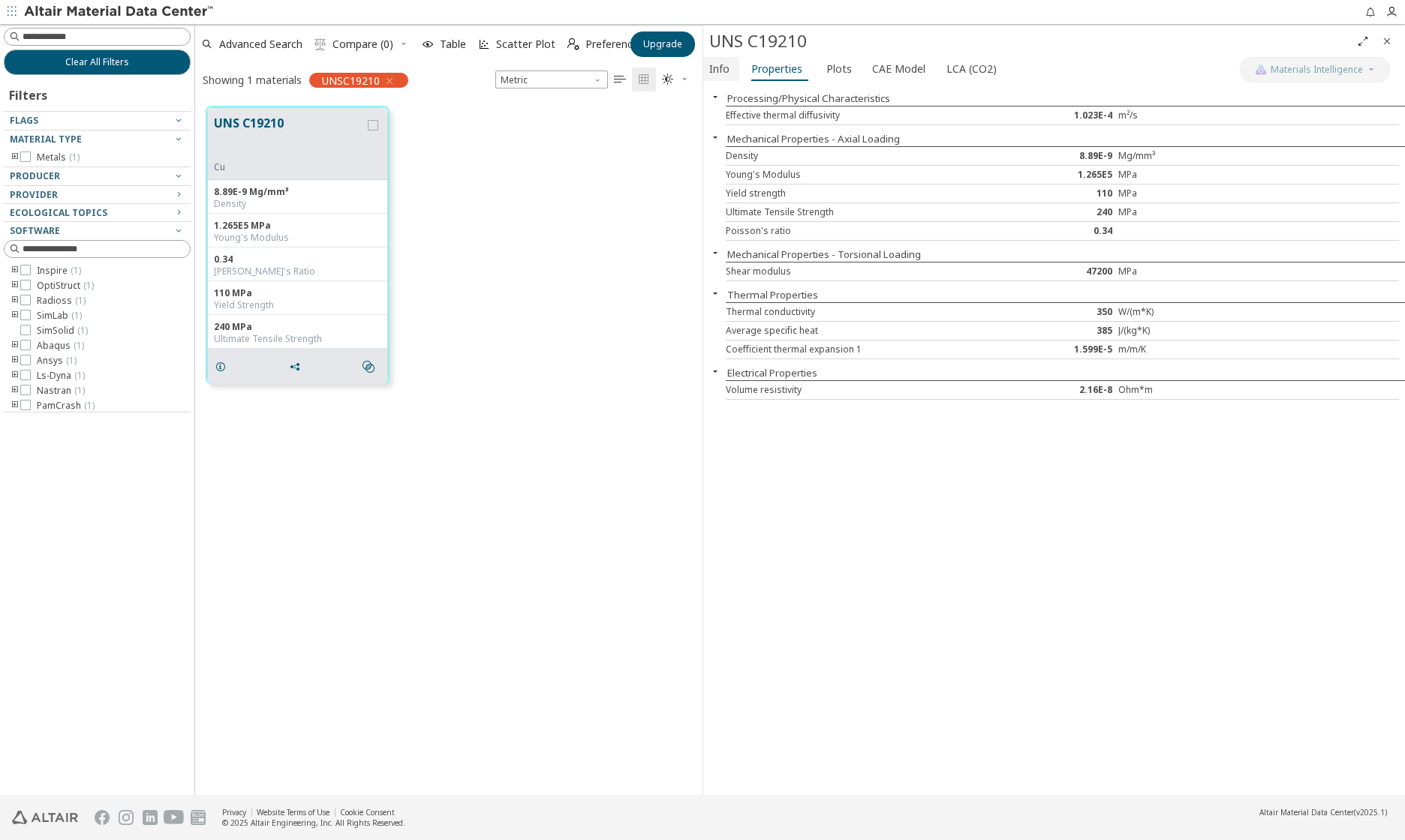
click at [726, 64] on span "Info" at bounding box center [719, 68] width 20 height 24
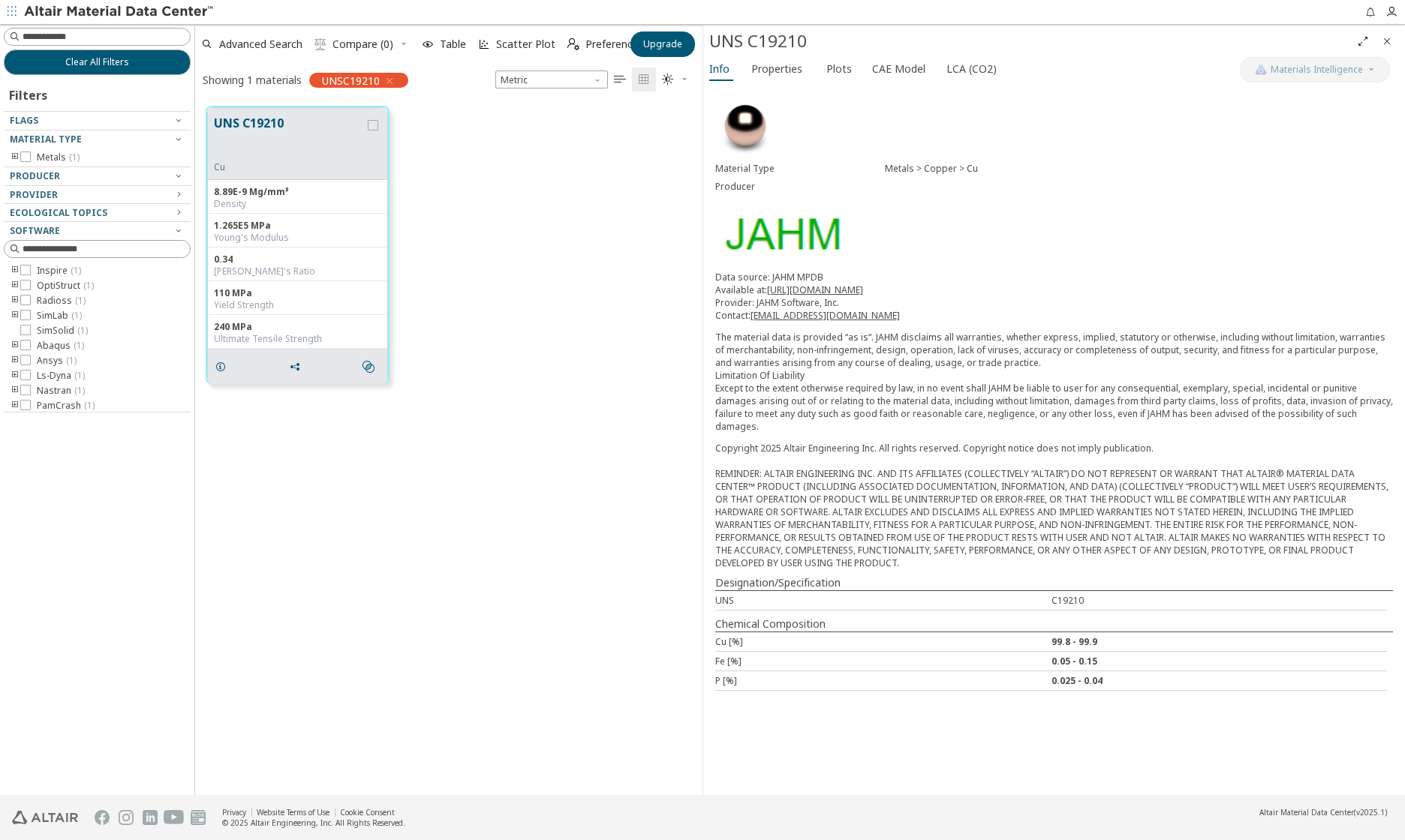
click at [802, 291] on link "[URL][DOMAIN_NAME]" at bounding box center [815, 289] width 96 height 12
